Goal: Task Accomplishment & Management: Complete application form

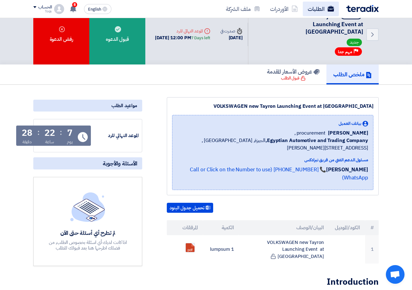
scroll to position [14, 0]
click at [293, 10] on icon at bounding box center [295, 9] width 6 height 6
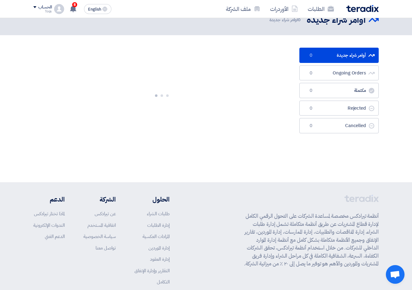
scroll to position [0, 0]
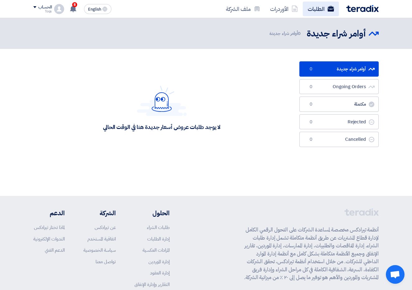
click at [321, 7] on link "الطلبات" at bounding box center [321, 9] width 36 height 15
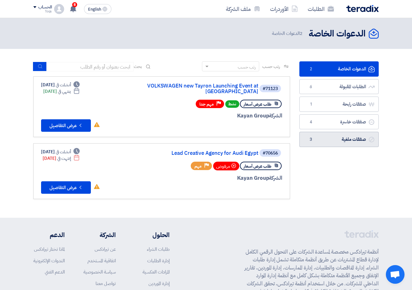
click at [311, 141] on span "3" at bounding box center [310, 139] width 7 height 6
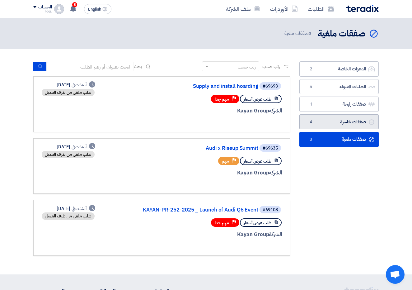
click at [330, 119] on link "صفقات خاسرة صفقات خاسرة 4" at bounding box center [339, 121] width 79 height 15
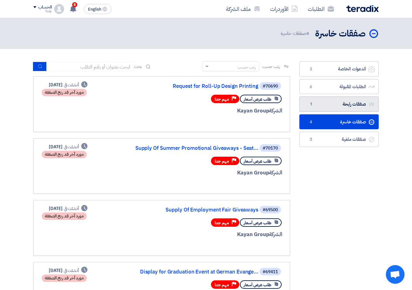
click at [329, 106] on link "صفقات رابحة صفقات رابحة 1" at bounding box center [339, 104] width 79 height 15
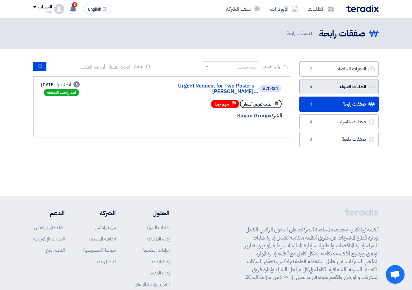
click at [337, 90] on link "الطلبات المقبولة الطلبات المقبولة 6" at bounding box center [339, 86] width 79 height 15
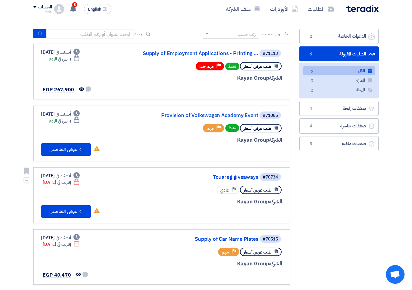
scroll to position [33, 0]
click at [64, 143] on button "Check details عرض التفاصيل" at bounding box center [66, 149] width 50 height 12
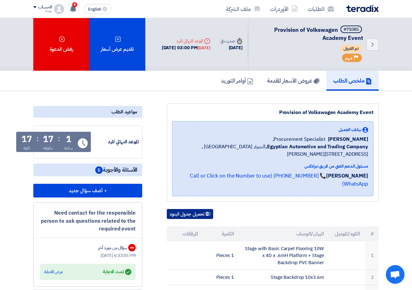
scroll to position [0, 0]
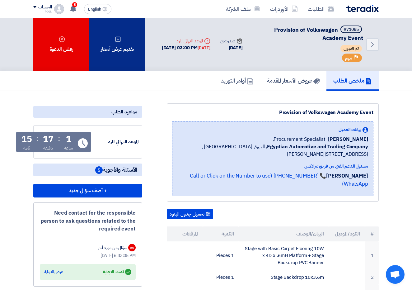
click at [114, 34] on div "تقديم عرض أسعار" at bounding box center [117, 44] width 56 height 53
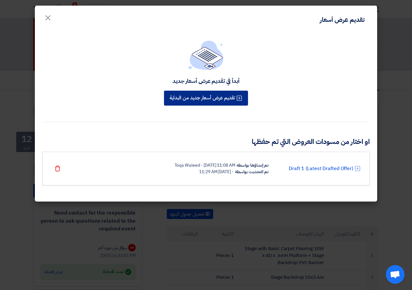
click at [207, 102] on button "تقديم عرض أسعار جديد من البداية" at bounding box center [206, 98] width 84 height 15
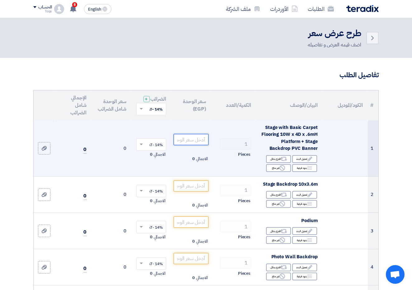
click at [189, 145] on input "number" at bounding box center [191, 139] width 35 height 11
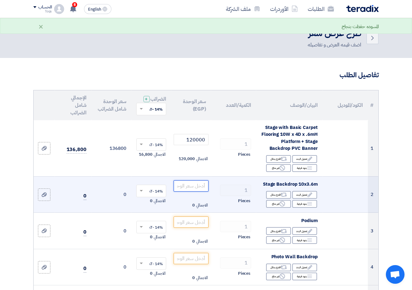
click at [185, 188] on input "number" at bounding box center [191, 185] width 35 height 11
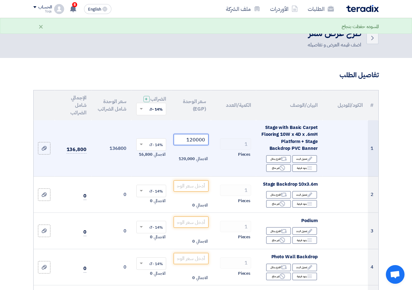
click at [192, 143] on input "120000" at bounding box center [191, 139] width 35 height 11
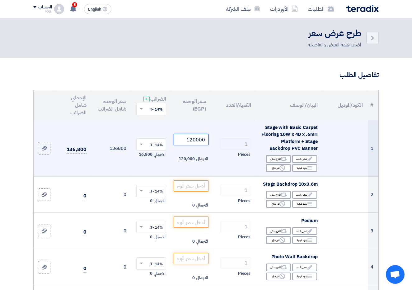
drag, startPoint x: 192, startPoint y: 145, endPoint x: 187, endPoint y: 145, distance: 6.0
click at [187, 145] on input "120000" at bounding box center [191, 139] width 35 height 11
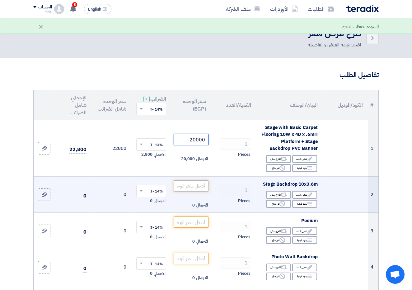
type input "20000"
click at [196, 189] on input "number" at bounding box center [191, 185] width 35 height 11
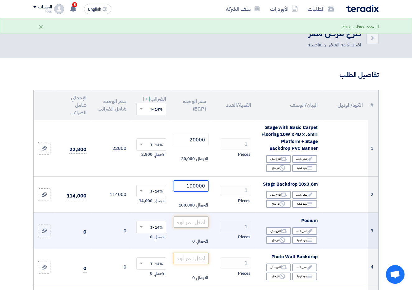
type input "100000"
click at [192, 227] on input "number" at bounding box center [191, 221] width 35 height 11
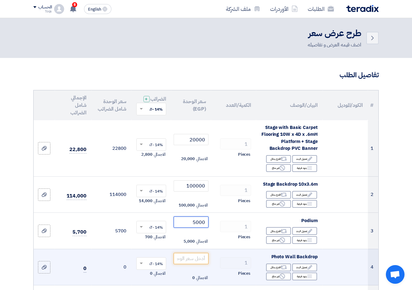
type input "5000"
click at [190, 256] on td "الاجمالي 0" at bounding box center [191, 267] width 40 height 36
click at [190, 262] on input "number" at bounding box center [191, 258] width 35 height 11
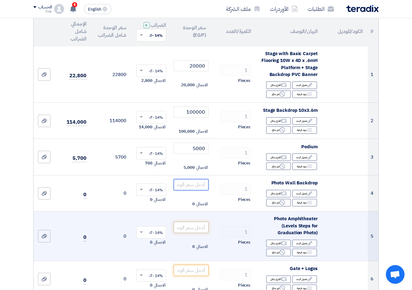
scroll to position [77, 0]
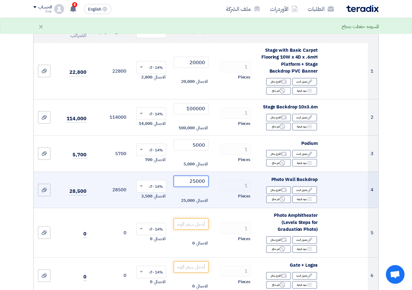
click at [195, 183] on input "25000" at bounding box center [191, 181] width 35 height 11
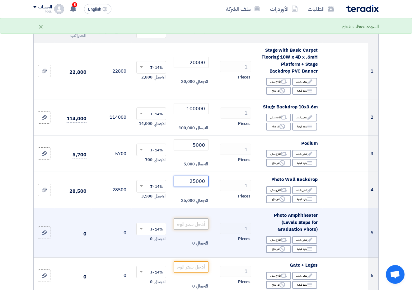
type input "25000"
click at [187, 229] on input "number" at bounding box center [191, 223] width 35 height 11
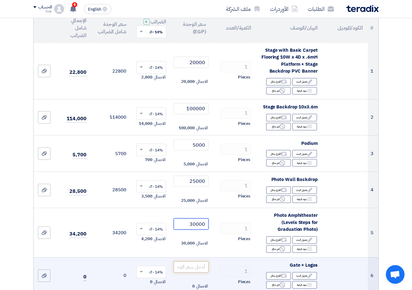
type input "30000"
click at [191, 271] on input "number" at bounding box center [191, 266] width 35 height 11
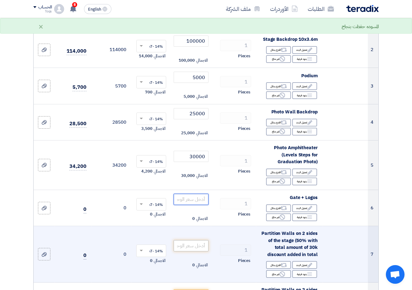
scroll to position [144, 0]
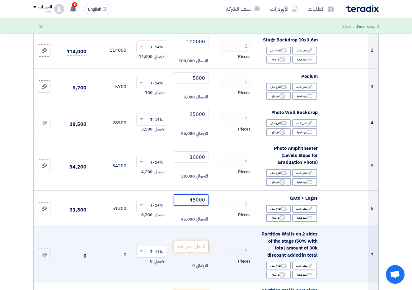
type input "45000"
click at [197, 250] on input "number" at bounding box center [191, 246] width 35 height 11
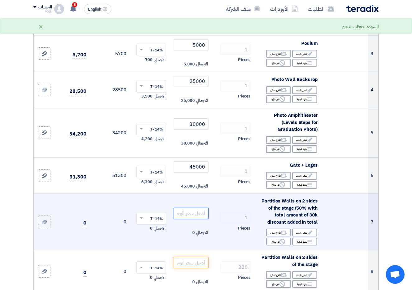
scroll to position [179, 0]
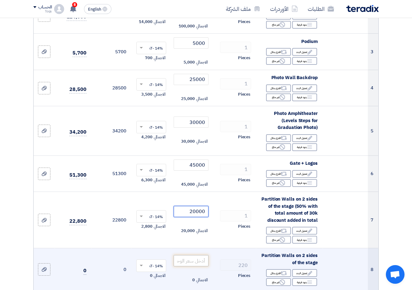
type input "20000"
click at [193, 266] on input "number" at bounding box center [191, 260] width 35 height 11
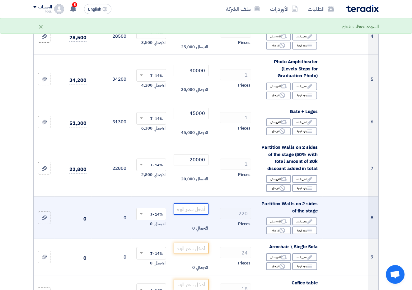
scroll to position [235, 0]
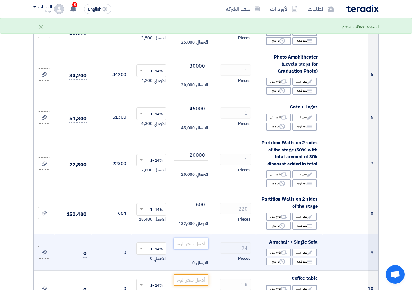
click at [188, 248] on input "number" at bounding box center [191, 243] width 35 height 11
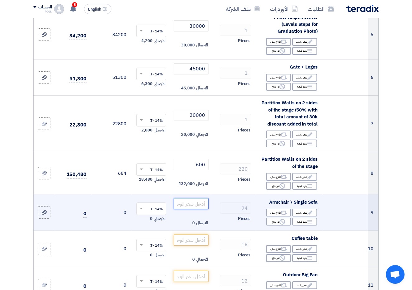
scroll to position [274, 0]
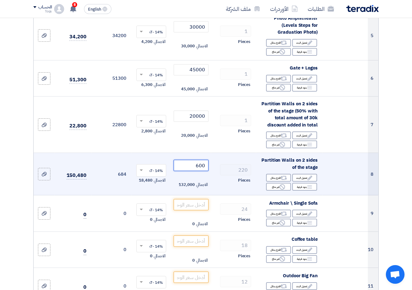
drag, startPoint x: 200, startPoint y: 168, endPoint x: 197, endPoint y: 168, distance: 3.4
click at [197, 168] on input "600" at bounding box center [191, 165] width 35 height 11
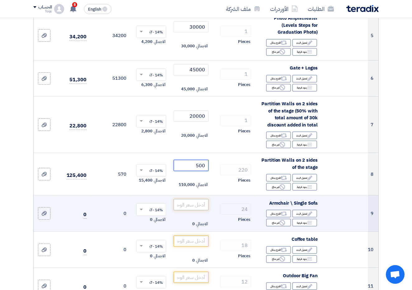
type input "500"
click at [195, 206] on input "number" at bounding box center [191, 204] width 35 height 11
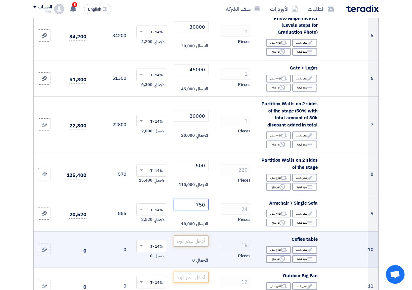
type input "750"
click at [196, 246] on input "number" at bounding box center [191, 240] width 35 height 11
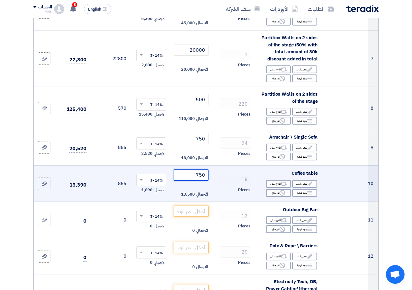
scroll to position [344, 0]
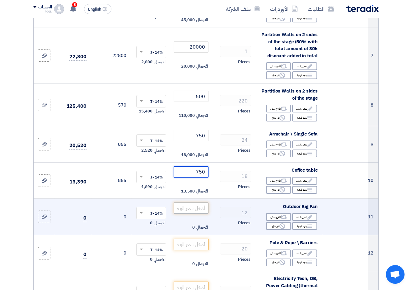
type input "750"
click at [193, 211] on input "number" at bounding box center [191, 207] width 35 height 11
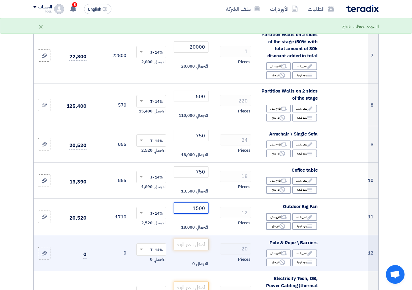
type input "1500"
click at [181, 245] on input "number" at bounding box center [191, 244] width 35 height 11
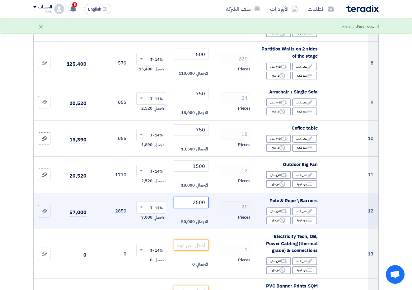
scroll to position [398, 0]
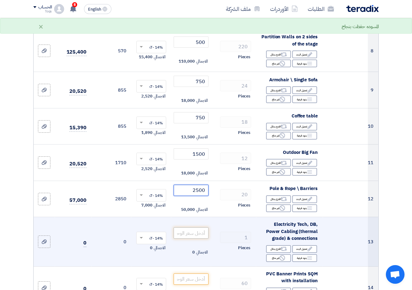
type input "2500"
click at [184, 233] on input "number" at bounding box center [191, 232] width 35 height 11
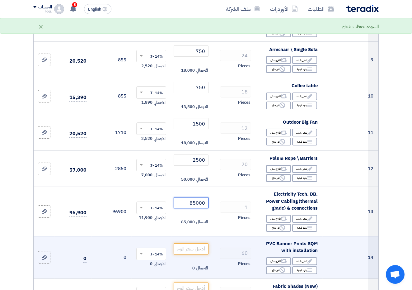
scroll to position [523, 0]
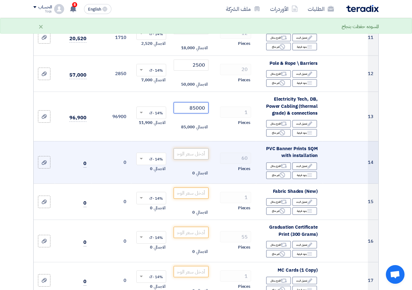
type input "85000"
click at [197, 155] on input "number" at bounding box center [191, 153] width 35 height 11
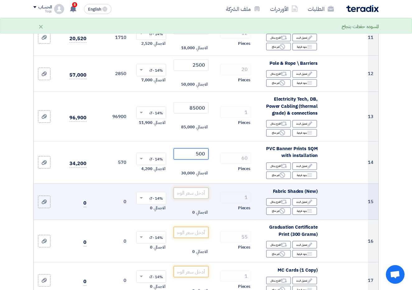
type input "500"
click at [199, 192] on input "number" at bounding box center [191, 192] width 35 height 11
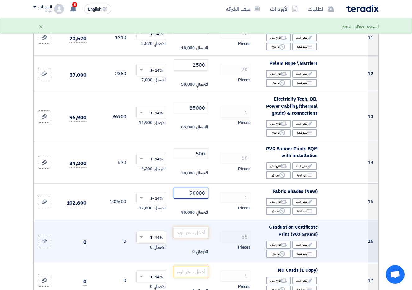
type input "90000"
click at [198, 231] on input "number" at bounding box center [191, 232] width 35 height 11
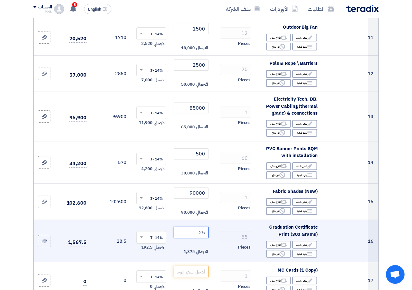
drag, startPoint x: 204, startPoint y: 233, endPoint x: 199, endPoint y: 233, distance: 4.7
click at [199, 233] on input "25" at bounding box center [191, 232] width 35 height 11
drag, startPoint x: 206, startPoint y: 234, endPoint x: 200, endPoint y: 234, distance: 5.3
click at [200, 234] on input "25" at bounding box center [191, 232] width 35 height 11
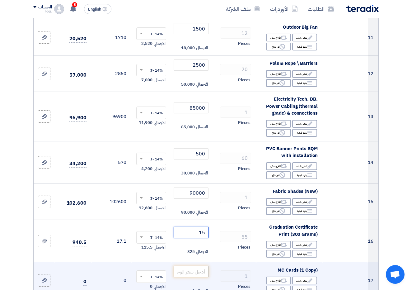
type input "15"
click at [192, 269] on input "number" at bounding box center [191, 271] width 35 height 11
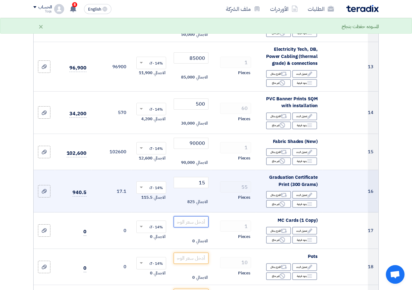
scroll to position [574, 0]
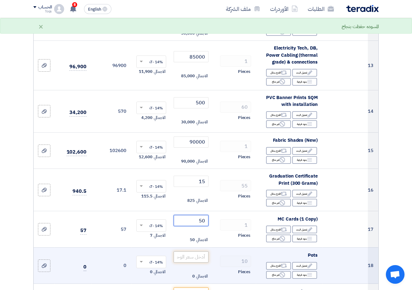
type input "50"
click at [191, 255] on input "number" at bounding box center [191, 256] width 35 height 11
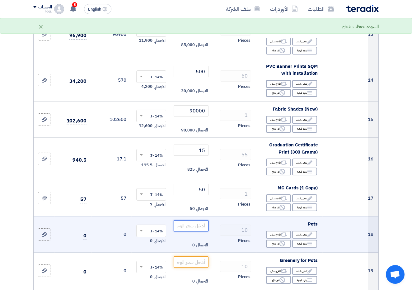
scroll to position [605, 0]
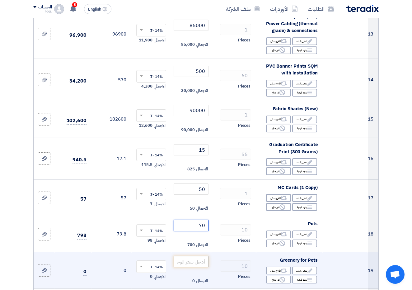
type input "7"
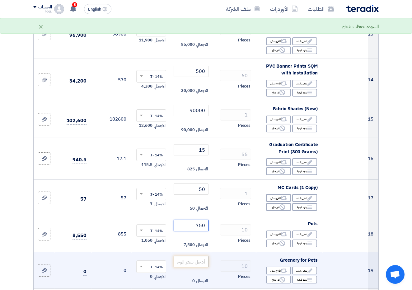
type input "750"
click at [191, 260] on input "number" at bounding box center [191, 261] width 35 height 11
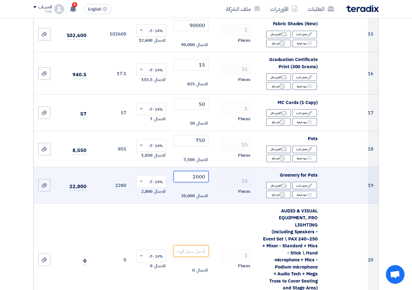
scroll to position [769, 0]
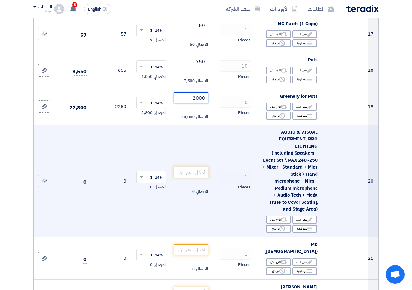
type input "2000"
click at [187, 171] on input "number" at bounding box center [191, 172] width 35 height 11
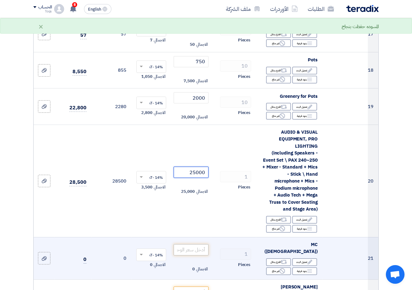
type input "25000"
click at [193, 246] on input "number" at bounding box center [191, 249] width 35 height 11
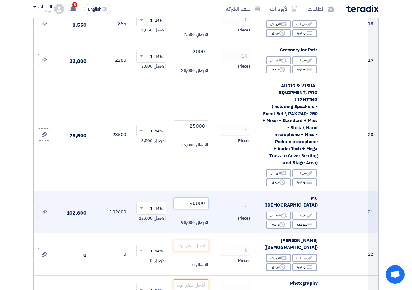
scroll to position [830, 0]
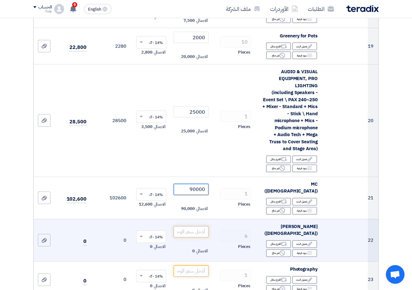
type input "90000"
click at [193, 226] on input "number" at bounding box center [191, 231] width 35 height 11
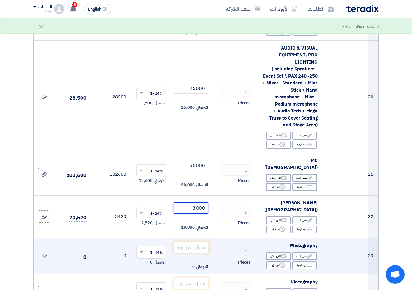
scroll to position [856, 0]
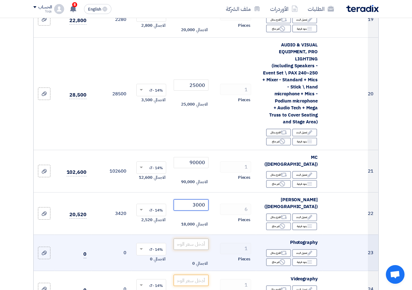
type input "3000"
click at [193, 239] on input "number" at bounding box center [191, 244] width 35 height 11
type input "1"
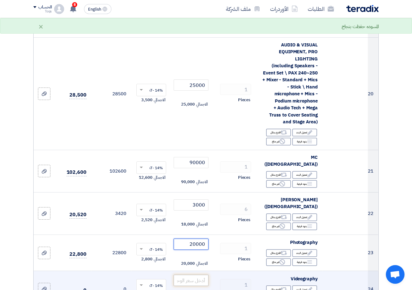
type input "20000"
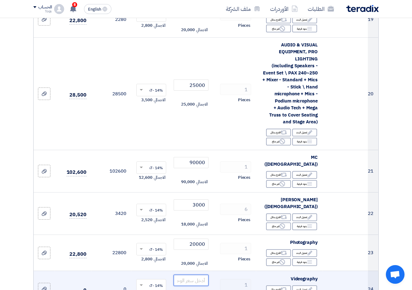
click at [194, 275] on input "number" at bounding box center [191, 280] width 35 height 11
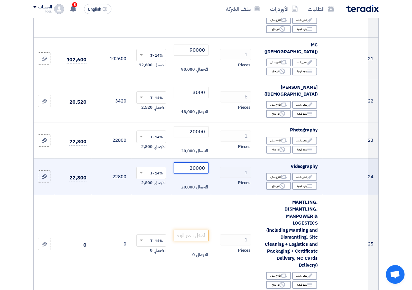
scroll to position [975, 0]
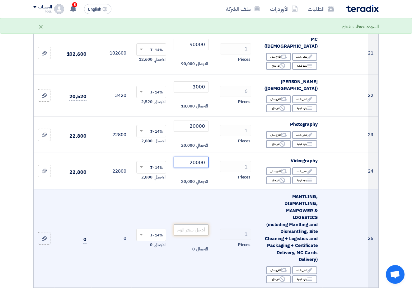
type input "20000"
click at [199, 224] on input "number" at bounding box center [191, 229] width 35 height 11
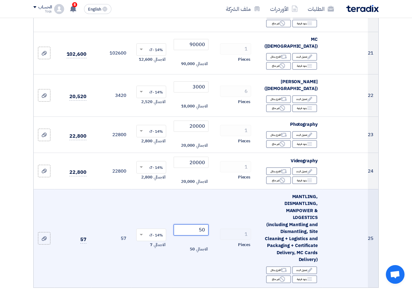
type input "5"
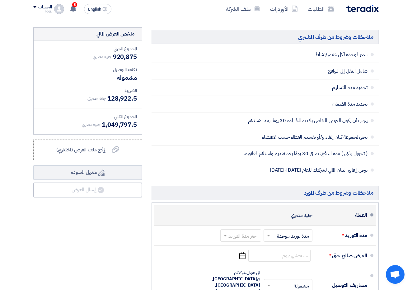
scroll to position [1269, 0]
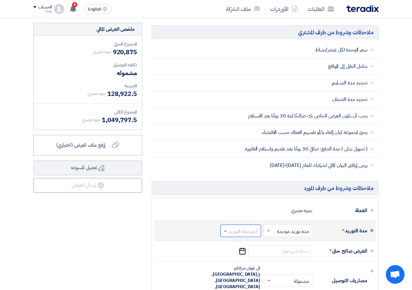
type input "60000"
click at [243, 227] on input "text" at bounding box center [240, 231] width 38 height 9
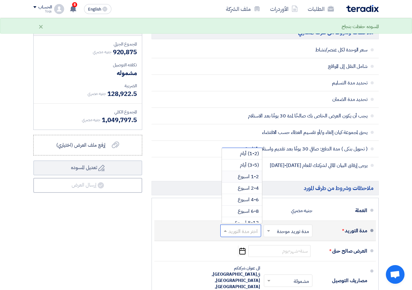
click at [244, 173] on span "1-2 اسبوع" at bounding box center [248, 176] width 21 height 7
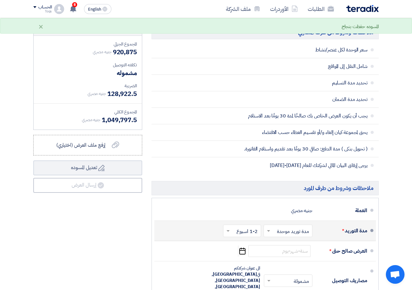
click at [248, 227] on input "text" at bounding box center [241, 231] width 35 height 9
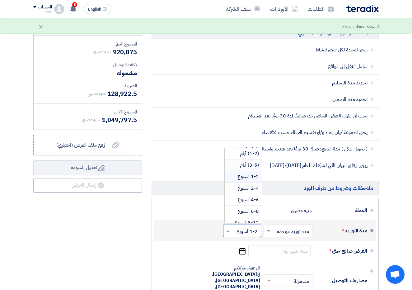
click at [246, 161] on span "(3-5) أيام" at bounding box center [249, 164] width 19 height 7
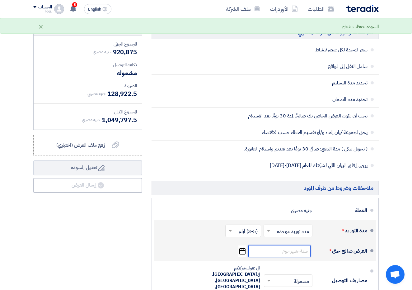
click at [285, 245] on input at bounding box center [280, 251] width 62 height 12
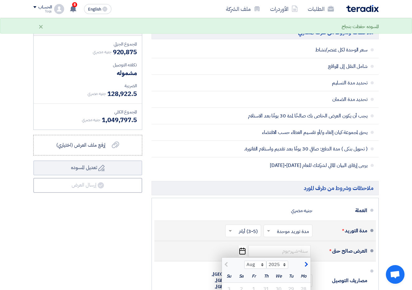
scroll to position [1321, 0]
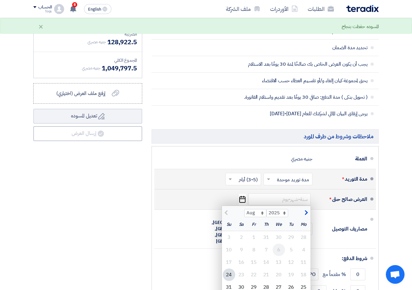
click at [282, 244] on div "6" at bounding box center [279, 250] width 12 height 12
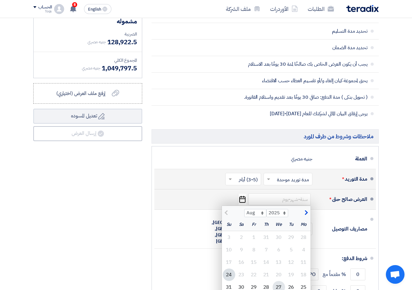
click at [279, 281] on div "27" at bounding box center [279, 287] width 12 height 12
type input "[DATE]"
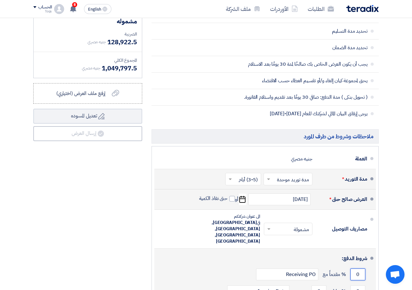
drag, startPoint x: 363, startPoint y: 238, endPoint x: 342, endPoint y: 237, distance: 20.9
click at [342, 266] on div "0 % مقدماً مع Receiving PO" at bounding box center [263, 274] width 208 height 17
type input "80"
drag, startPoint x: 362, startPoint y: 257, endPoint x: 349, endPoint y: 257, distance: 13.1
click at [349, 283] on div "0 % خلال 0 يوم من Invoice Date" at bounding box center [263, 291] width 208 height 17
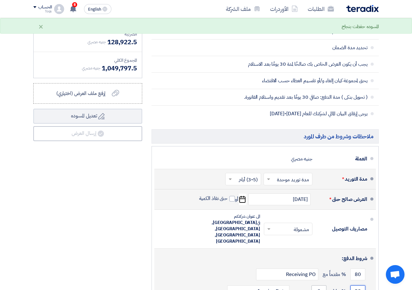
type input "20"
drag, startPoint x: 320, startPoint y: 257, endPoint x: 315, endPoint y: 256, distance: 5.9
click at [315, 285] on input "0" at bounding box center [319, 291] width 15 height 12
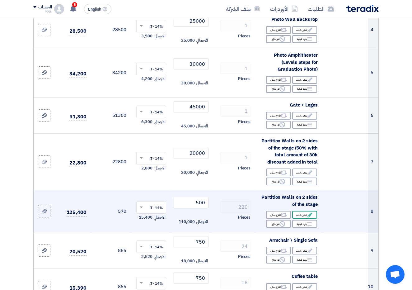
scroll to position [232, 0]
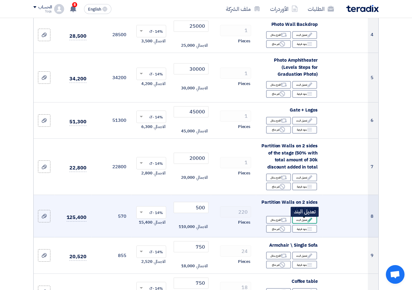
type input "1"
click at [297, 222] on div "Edit تعديل البند" at bounding box center [304, 220] width 25 height 8
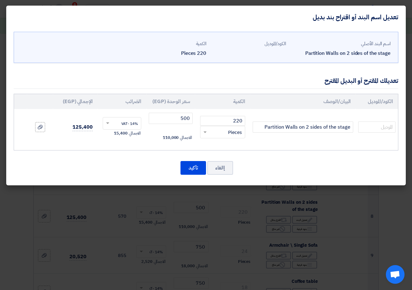
click at [310, 51] on div "Partition Walls on 2 sides of the stage" at bounding box center [341, 53] width 100 height 7
drag, startPoint x: 310, startPoint y: 51, endPoint x: 385, endPoint y: 55, distance: 75.1
click at [385, 55] on div "Partition Walls on 2 sides of the stage" at bounding box center [341, 53] width 100 height 7
drag, startPoint x: 350, startPoint y: 127, endPoint x: 263, endPoint y: 125, distance: 86.9
click at [263, 125] on input "Partition Walls on 2 sides of the stage" at bounding box center [303, 126] width 101 height 11
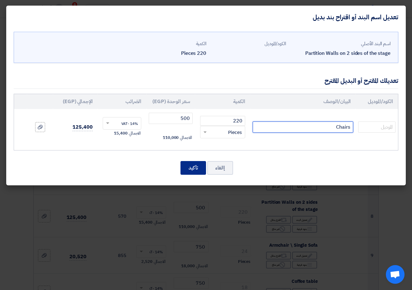
type input "Chairs"
click at [191, 165] on button "تأكيد" at bounding box center [194, 168] width 26 height 14
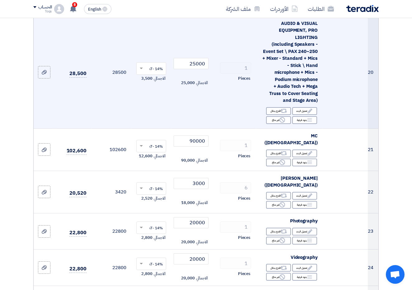
scroll to position [883, 0]
click at [197, 64] on input "25000" at bounding box center [191, 63] width 35 height 11
click at [193, 62] on input "25000" at bounding box center [191, 63] width 35 height 11
click at [197, 65] on input "25000" at bounding box center [191, 63] width 35 height 11
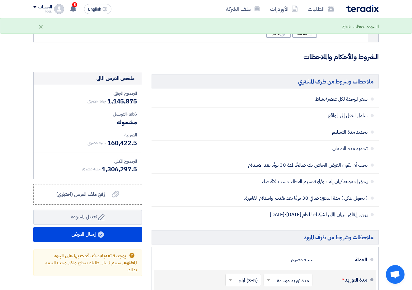
scroll to position [1228, 0]
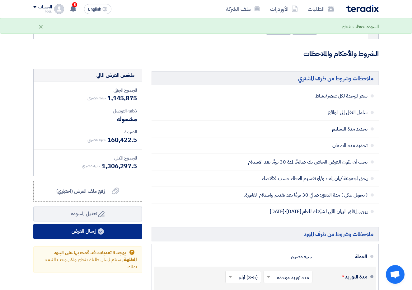
type input "250000"
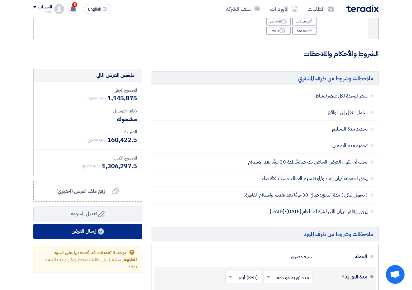
click at [117, 224] on button "إرسال العرض" at bounding box center [87, 231] width 109 height 15
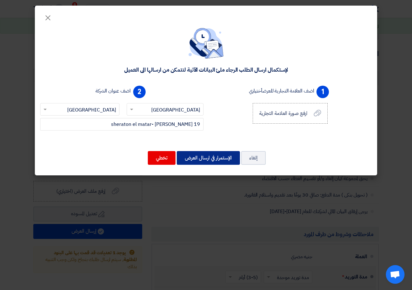
click at [206, 159] on button "الإستمرار في ارسال العرض" at bounding box center [208, 158] width 63 height 14
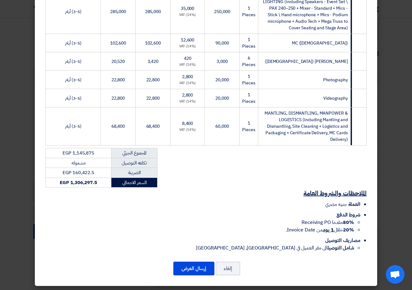
scroll to position [496, 0]
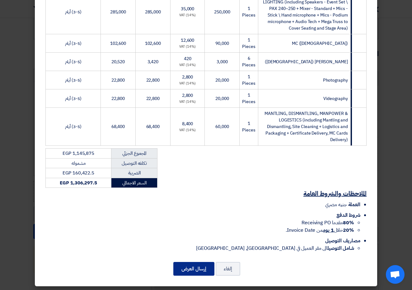
click at [192, 265] on button "إرسال العرض" at bounding box center [193, 269] width 41 height 14
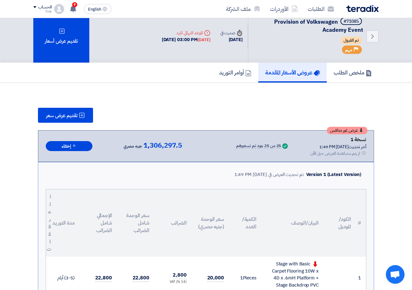
scroll to position [4, 0]
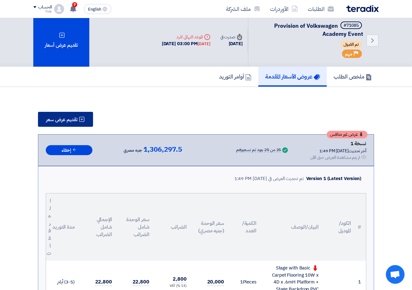
click at [71, 121] on span "تقديم عرض سعر" at bounding box center [61, 119] width 31 height 5
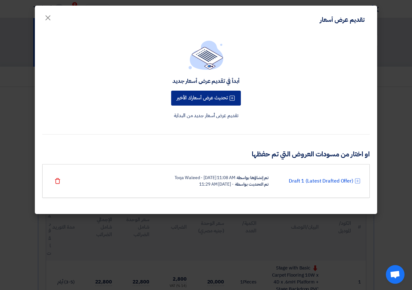
click at [192, 98] on button "تحديث عرض أسعارك الأخير" at bounding box center [206, 98] width 70 height 15
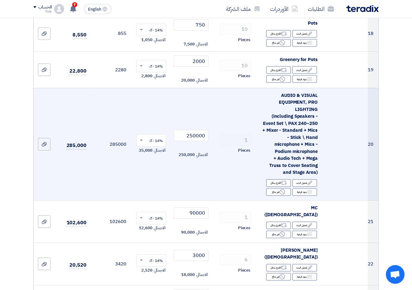
scroll to position [818, 0]
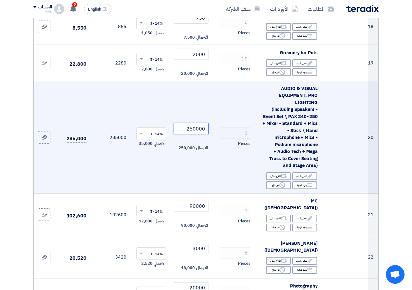
click at [192, 128] on input "250000" at bounding box center [191, 128] width 35 height 11
drag, startPoint x: 190, startPoint y: 128, endPoint x: 186, endPoint y: 128, distance: 4.0
click at [186, 128] on input "250000" at bounding box center [191, 128] width 35 height 11
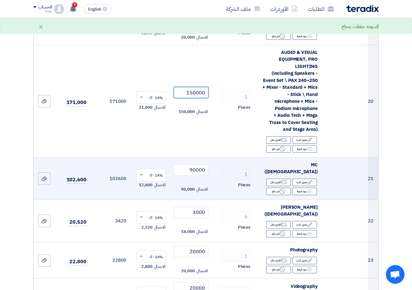
scroll to position [854, 0]
type input "150000"
drag, startPoint x: 195, startPoint y: 165, endPoint x: 189, endPoint y: 165, distance: 5.6
click at [189, 165] on input "90000" at bounding box center [191, 169] width 35 height 11
drag, startPoint x: 196, startPoint y: 166, endPoint x: 189, endPoint y: 166, distance: 6.5
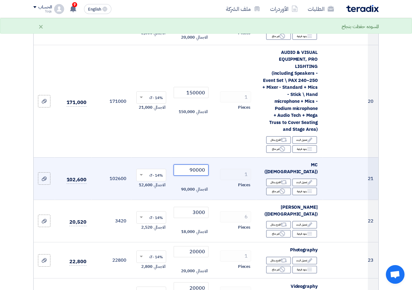
click at [189, 166] on input "90000" at bounding box center [191, 169] width 35 height 11
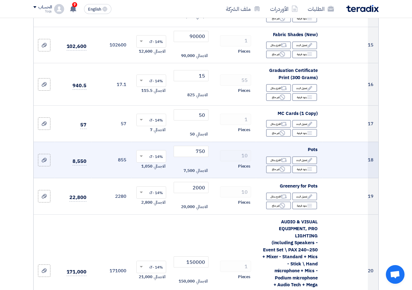
scroll to position [684, 0]
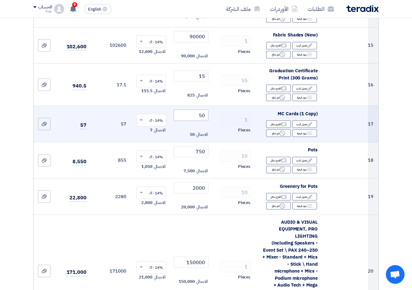
type input "45000"
drag, startPoint x: 202, startPoint y: 116, endPoint x: 199, endPoint y: 117, distance: 3.1
click at [199, 117] on input "50" at bounding box center [191, 115] width 35 height 11
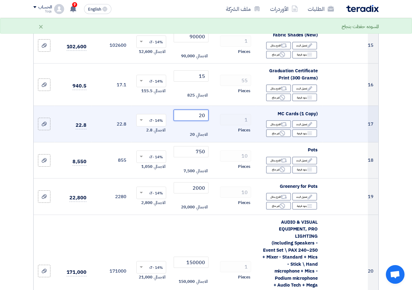
drag, startPoint x: 205, startPoint y: 115, endPoint x: 198, endPoint y: 115, distance: 6.9
click at [198, 115] on input "20" at bounding box center [191, 115] width 35 height 11
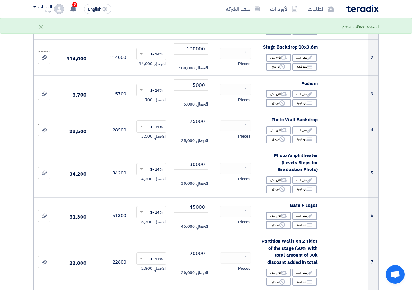
scroll to position [37, 0]
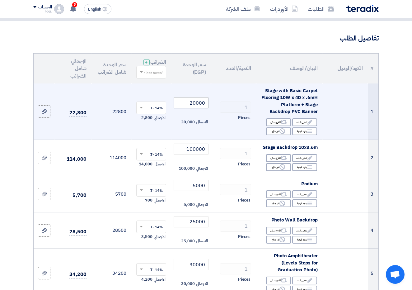
type input "15"
click at [191, 106] on input "20000" at bounding box center [191, 102] width 35 height 11
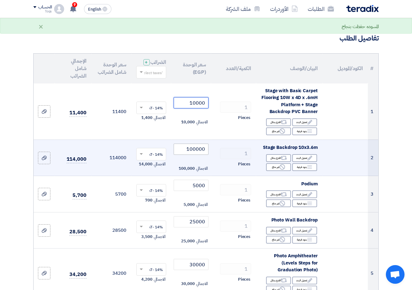
type input "10000"
click at [191, 153] on input "100000" at bounding box center [191, 149] width 35 height 11
click at [190, 154] on input "100000" at bounding box center [191, 149] width 35 height 11
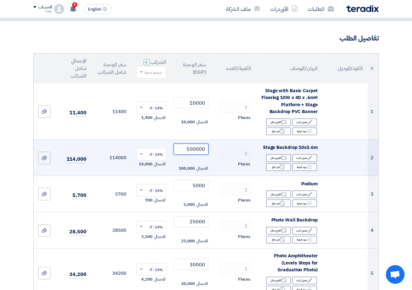
click at [191, 155] on input "100000" at bounding box center [191, 149] width 35 height 11
drag, startPoint x: 192, startPoint y: 155, endPoint x: 188, endPoint y: 155, distance: 4.7
click at [188, 155] on input "100000" at bounding box center [191, 149] width 35 height 11
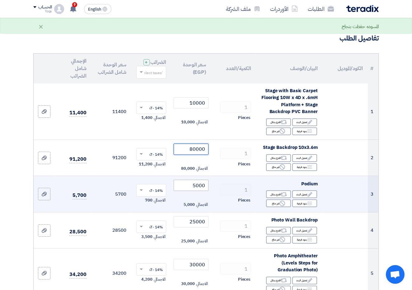
type input "80000"
click at [189, 189] on input "5000" at bounding box center [191, 185] width 35 height 11
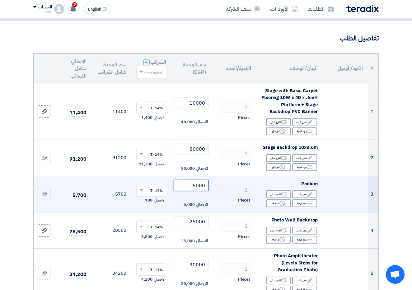
click at [194, 191] on input "5000" at bounding box center [191, 185] width 35 height 11
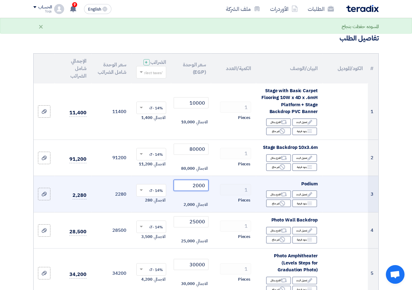
click at [197, 190] on input "2000" at bounding box center [191, 185] width 35 height 11
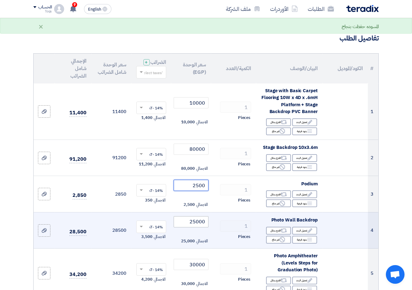
type input "2500"
click at [200, 220] on input "25000" at bounding box center [191, 221] width 35 height 11
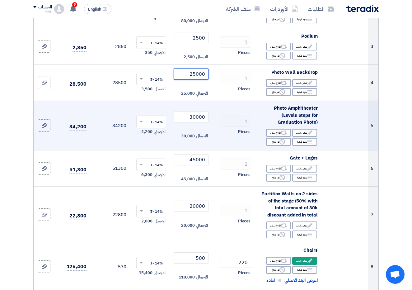
scroll to position [188, 0]
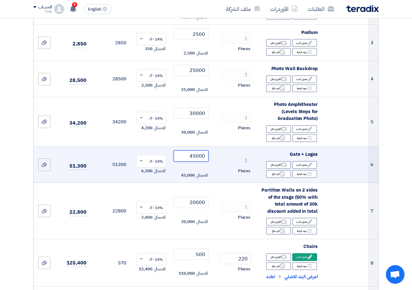
drag, startPoint x: 193, startPoint y: 161, endPoint x: 190, endPoint y: 160, distance: 3.5
click at [190, 160] on input "45000" at bounding box center [191, 155] width 35 height 11
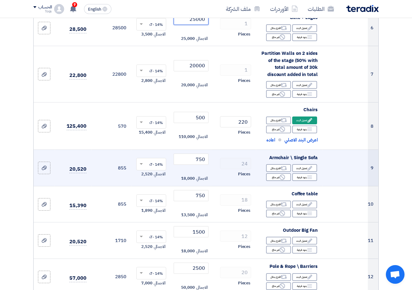
scroll to position [327, 0]
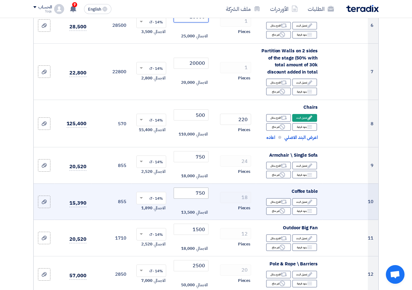
type input "25000"
click at [196, 196] on input "750" at bounding box center [191, 192] width 35 height 11
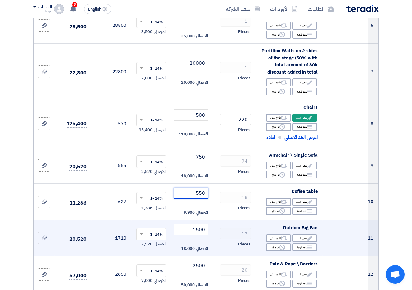
type input "550"
click at [198, 231] on input "1500" at bounding box center [191, 229] width 35 height 11
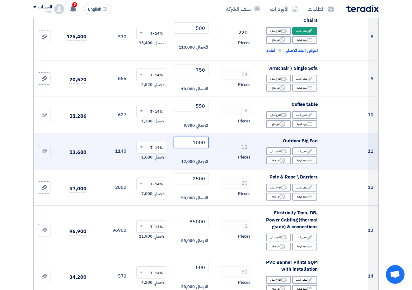
scroll to position [414, 0]
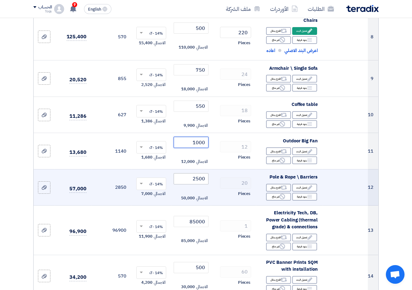
type input "1000"
drag, startPoint x: 199, startPoint y: 181, endPoint x: 196, endPoint y: 180, distance: 3.3
click at [196, 180] on input "2500" at bounding box center [191, 178] width 35 height 11
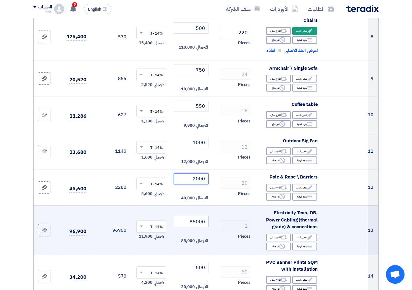
type input "2000"
click at [196, 224] on input "85000" at bounding box center [191, 221] width 35 height 11
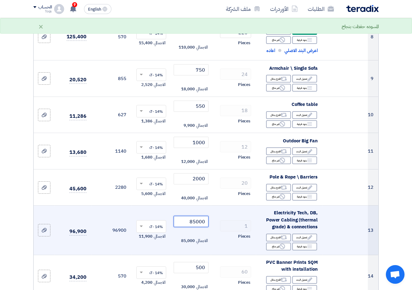
click at [191, 224] on input "85000" at bounding box center [191, 221] width 35 height 11
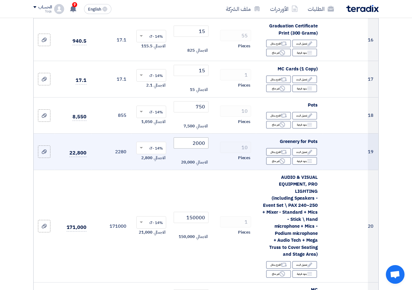
scroll to position [733, 0]
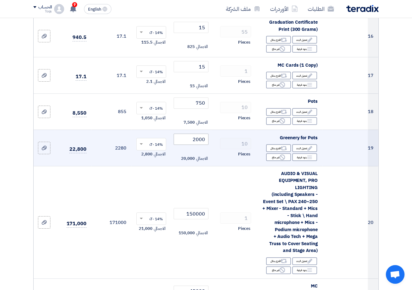
type input "65000"
click at [196, 140] on input "2000" at bounding box center [191, 139] width 35 height 11
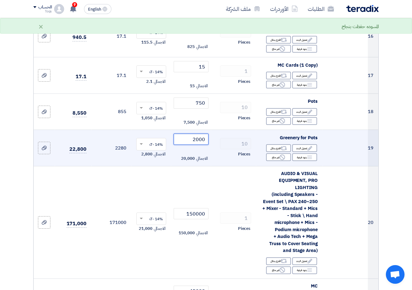
drag, startPoint x: 198, startPoint y: 140, endPoint x: 193, endPoint y: 140, distance: 5.6
click at [193, 140] on input "2000" at bounding box center [191, 139] width 35 height 11
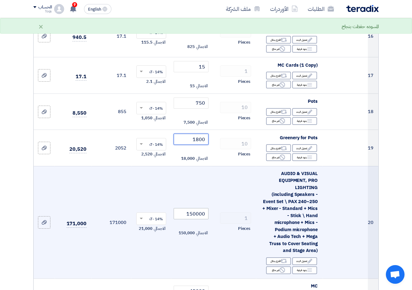
type input "1800"
click at [199, 211] on input "150000" at bounding box center [191, 213] width 35 height 11
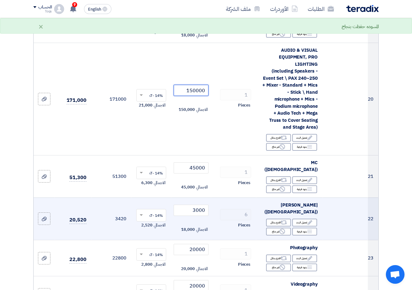
scroll to position [860, 0]
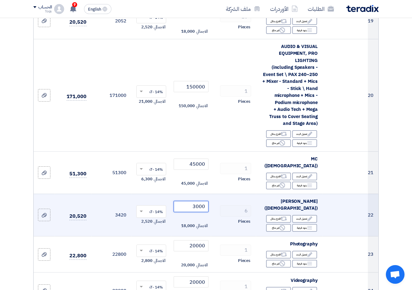
drag, startPoint x: 198, startPoint y: 196, endPoint x: 193, endPoint y: 196, distance: 5.0
click at [193, 201] on input "3000" at bounding box center [191, 206] width 35 height 11
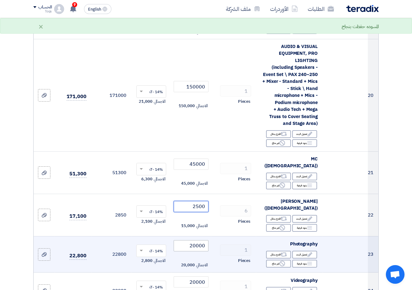
type input "2500"
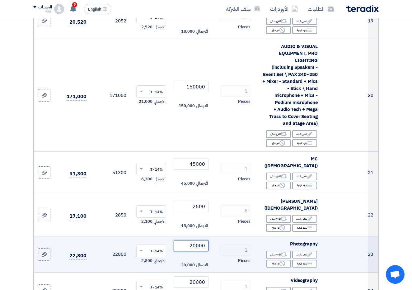
drag, startPoint x: 196, startPoint y: 231, endPoint x: 188, endPoint y: 231, distance: 7.2
click at [188, 240] on input "20000" at bounding box center [191, 245] width 35 height 11
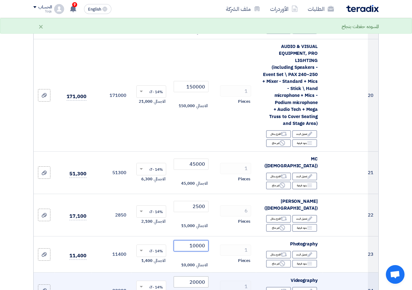
type input "10000"
drag, startPoint x: 195, startPoint y: 268, endPoint x: 191, endPoint y: 268, distance: 4.4
click at [191, 276] on input "20000" at bounding box center [191, 281] width 35 height 11
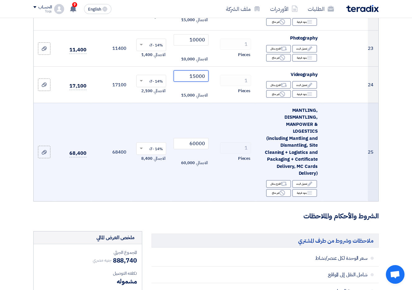
scroll to position [1061, 0]
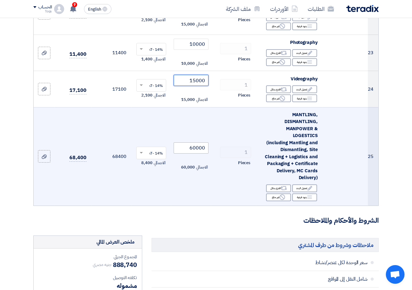
type input "15000"
click at [191, 142] on input "60000" at bounding box center [191, 147] width 35 height 11
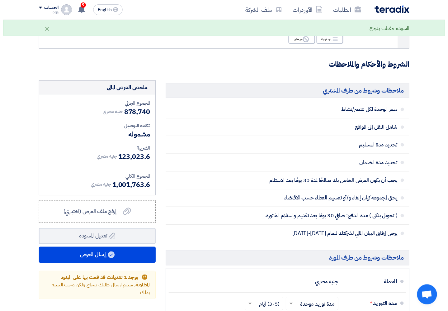
scroll to position [1222, 0]
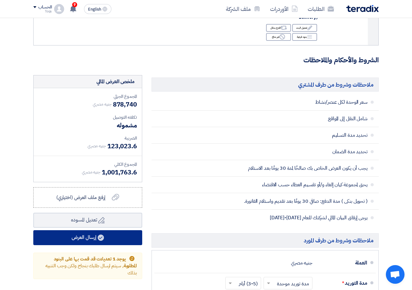
type input "50000"
click at [107, 230] on button "إرسال العرض" at bounding box center [87, 237] width 109 height 15
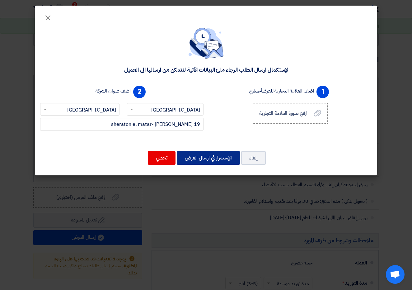
click at [192, 156] on button "الإستمرار في ارسال العرض" at bounding box center [208, 158] width 63 height 14
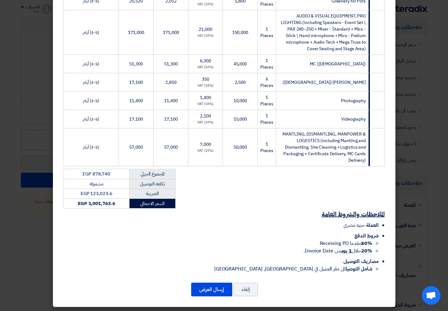
scroll to position [476, 0]
click at [199, 288] on button "إرسال العرض" at bounding box center [211, 290] width 41 height 14
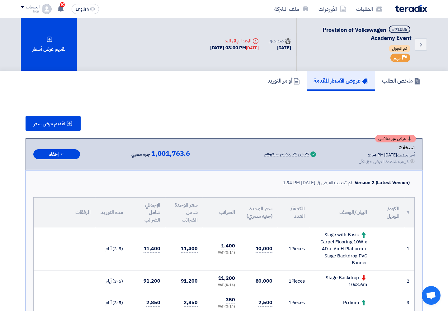
scroll to position [0, 0]
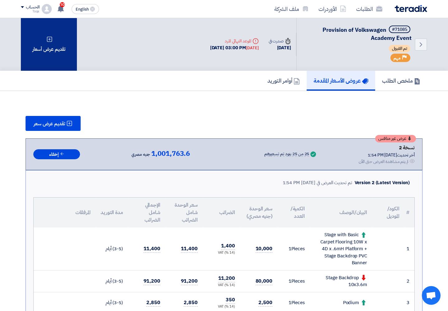
click at [56, 53] on div "تقديم عرض أسعار" at bounding box center [49, 44] width 56 height 53
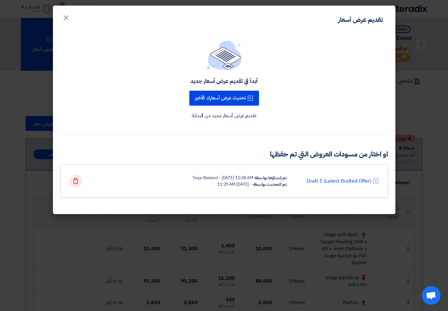
click at [75, 181] on icon "Delete" at bounding box center [76, 181] width 6 height 6
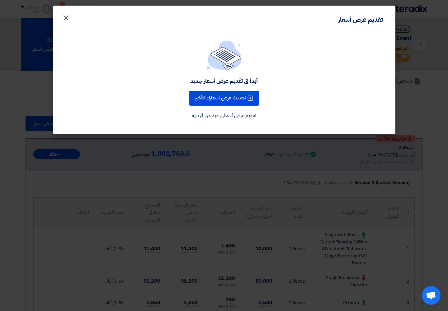
click at [63, 20] on span "×" at bounding box center [65, 17] width 7 height 19
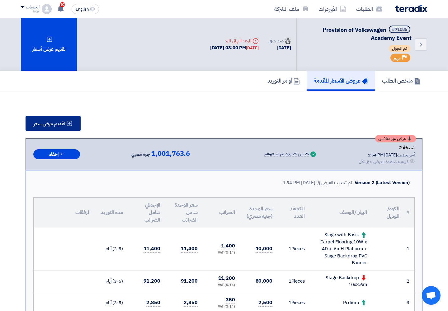
click at [52, 123] on span "تقديم عرض سعر" at bounding box center [49, 123] width 31 height 5
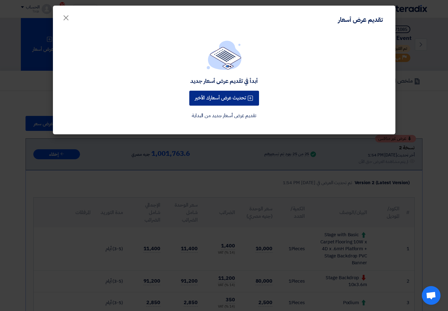
click at [201, 93] on button "تحديث عرض أسعارك الأخير" at bounding box center [224, 98] width 70 height 15
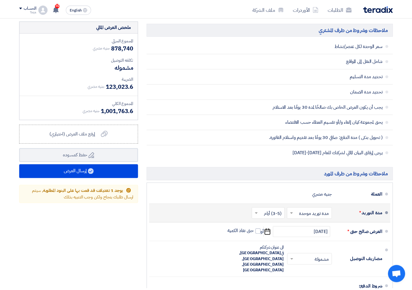
scroll to position [1218, 0]
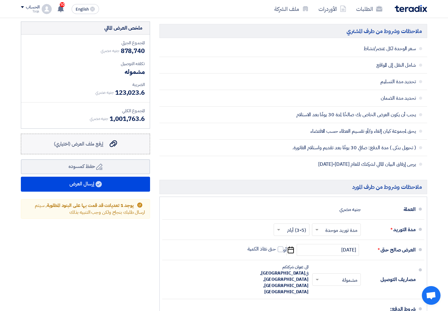
click at [125, 134] on label "إرفع ملف العرض (اختياري) إرفع ملف العرض (اختياري)" at bounding box center [85, 144] width 129 height 21
click at [0, 0] on input "إرفع ملف العرض (اختياري) إرفع ملف العرض (اختياري)" at bounding box center [0, 0] width 0 height 0
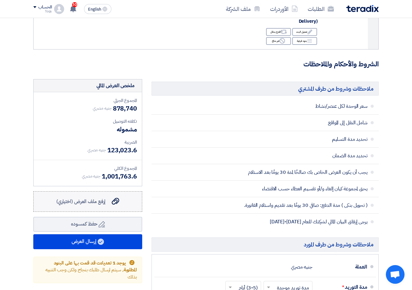
click at [76, 198] on span "إرفع ملف العرض (اختياري)" at bounding box center [81, 201] width 50 height 7
click at [0, 0] on input "إرفع ملف العرض (اختياري) إرفع ملف العرض (اختياري)" at bounding box center [0, 0] width 0 height 0
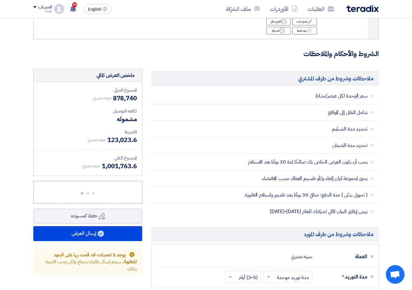
scroll to position [1282, 0]
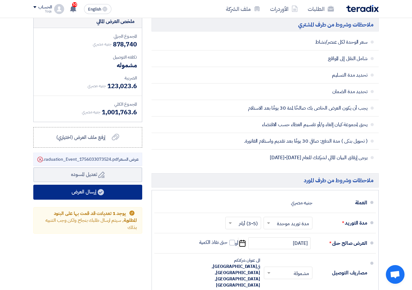
click at [87, 185] on button "إرسال العرض" at bounding box center [87, 192] width 109 height 15
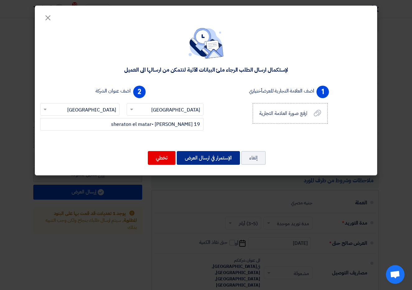
click at [192, 157] on button "الإستمرار في ارسال العرض" at bounding box center [208, 158] width 63 height 14
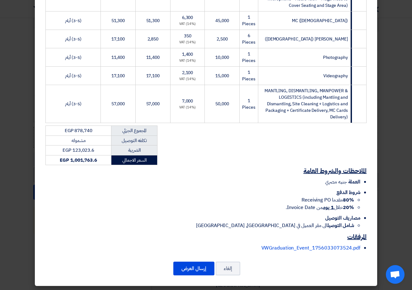
scroll to position [519, 0]
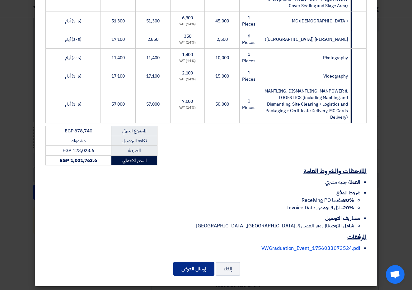
click at [194, 270] on button "إرسال العرض" at bounding box center [193, 269] width 41 height 14
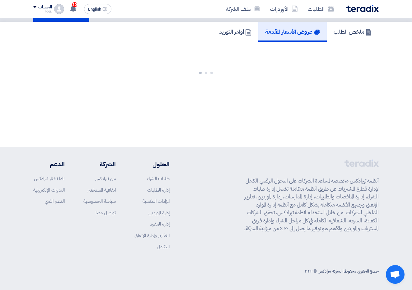
scroll to position [0, 0]
